Goal: Information Seeking & Learning: Learn about a topic

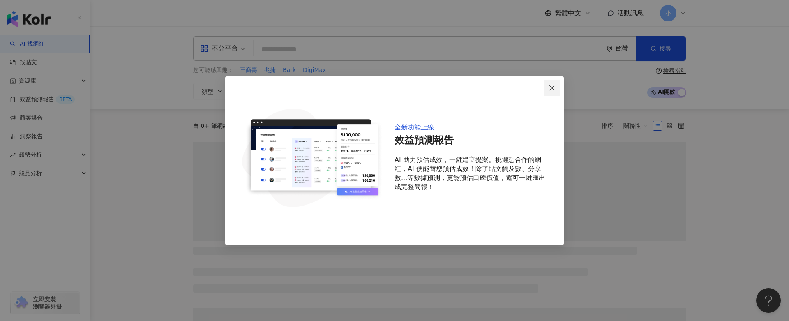
click at [555, 83] on button "Close" at bounding box center [552, 88] width 16 height 16
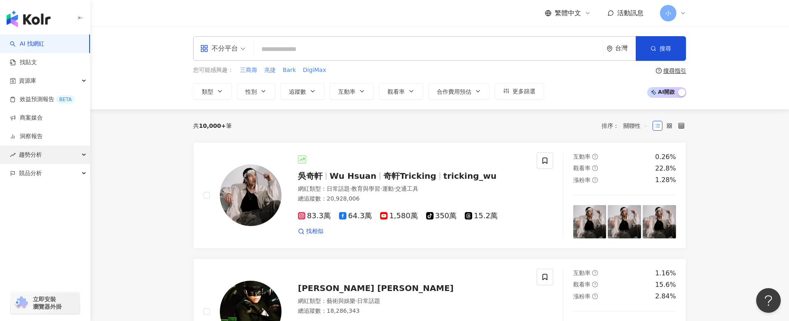
click at [50, 158] on div "趨勢分析" at bounding box center [45, 155] width 90 height 18
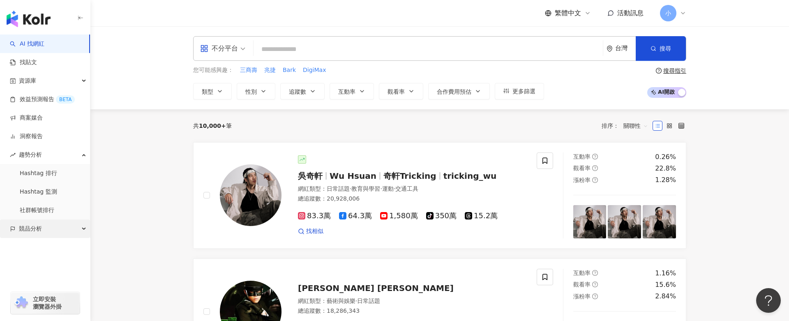
click at [55, 228] on div "競品分析" at bounding box center [45, 229] width 90 height 18
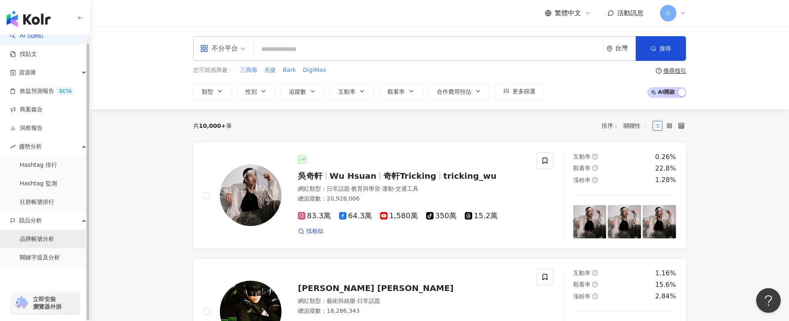
click at [44, 240] on link "品牌帳號分析" at bounding box center [37, 239] width 35 height 8
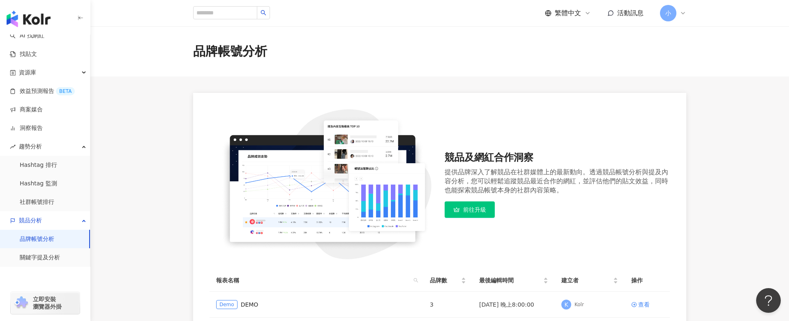
scroll to position [104, 0]
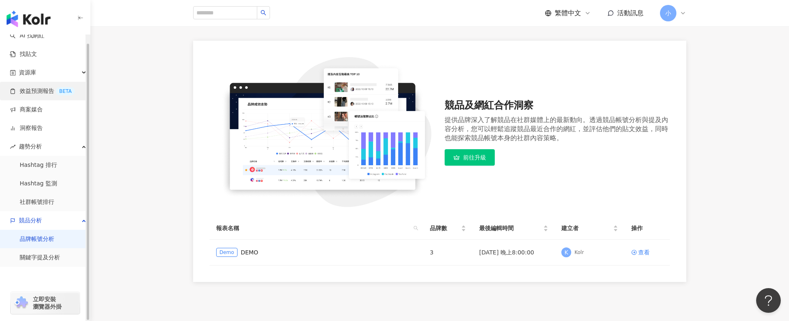
click at [47, 93] on link "效益預測報告 BETA" at bounding box center [42, 91] width 65 height 8
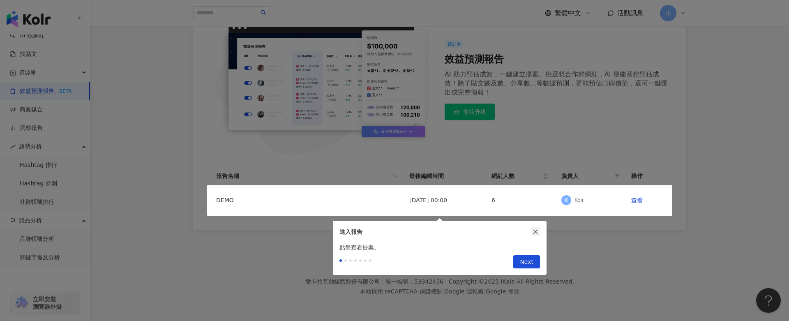
click at [535, 228] on button "button" at bounding box center [535, 231] width 9 height 9
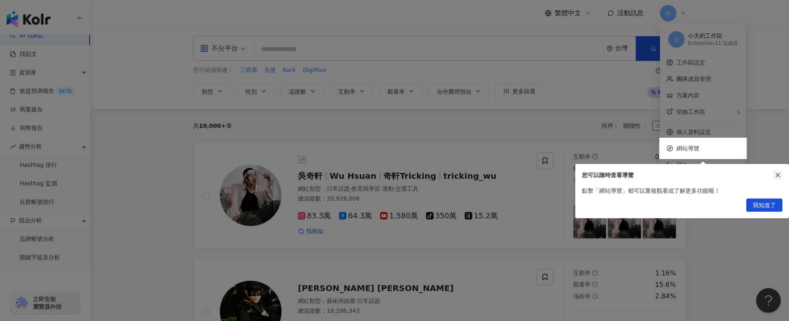
click at [779, 177] on icon "close" at bounding box center [778, 175] width 6 height 6
